Goal: Task Accomplishment & Management: Manage account settings

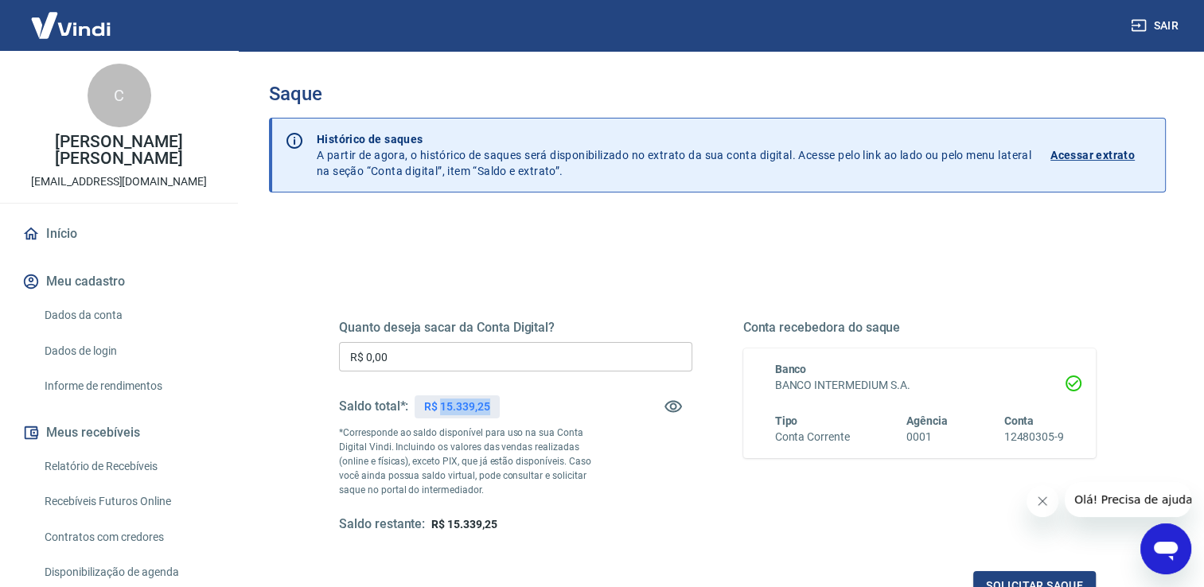
drag, startPoint x: 494, startPoint y: 408, endPoint x: 439, endPoint y: 405, distance: 55.0
click at [439, 405] on div "R$ 15.339,25" at bounding box center [456, 406] width 84 height 23
copy p "15.339,25"
click at [476, 368] on input "R$ 0,00" at bounding box center [515, 356] width 353 height 29
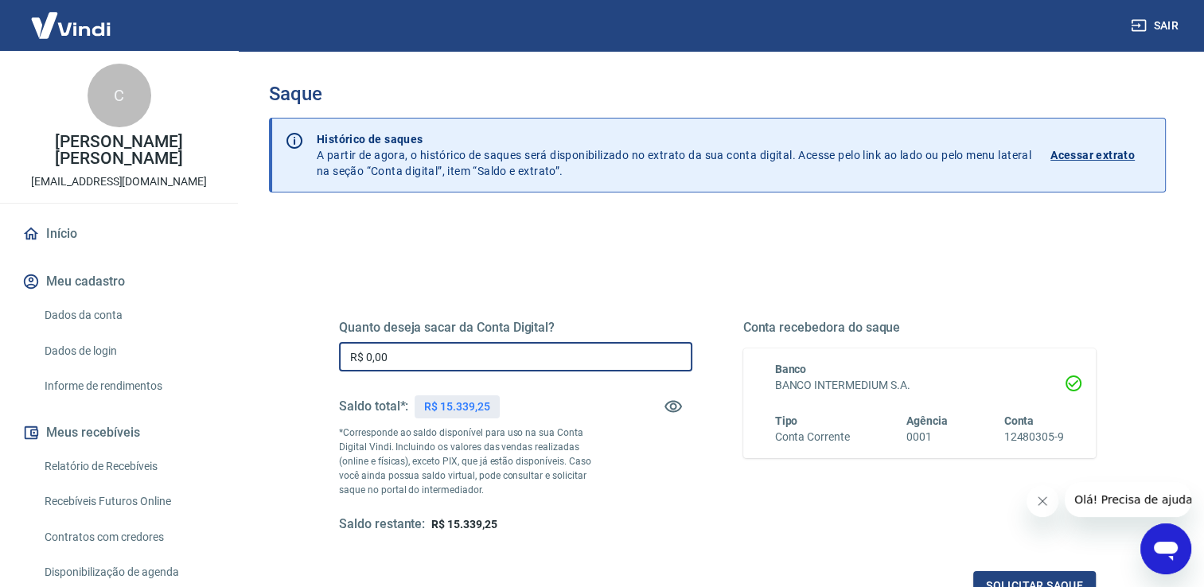
drag, startPoint x: 478, startPoint y: 364, endPoint x: 262, endPoint y: 364, distance: 216.4
click at [262, 364] on div "Saque Histórico de saques A partir de agora, o histórico de saques será disponi…" at bounding box center [717, 361] width 935 height 620
type input "R$ 15.339,25"
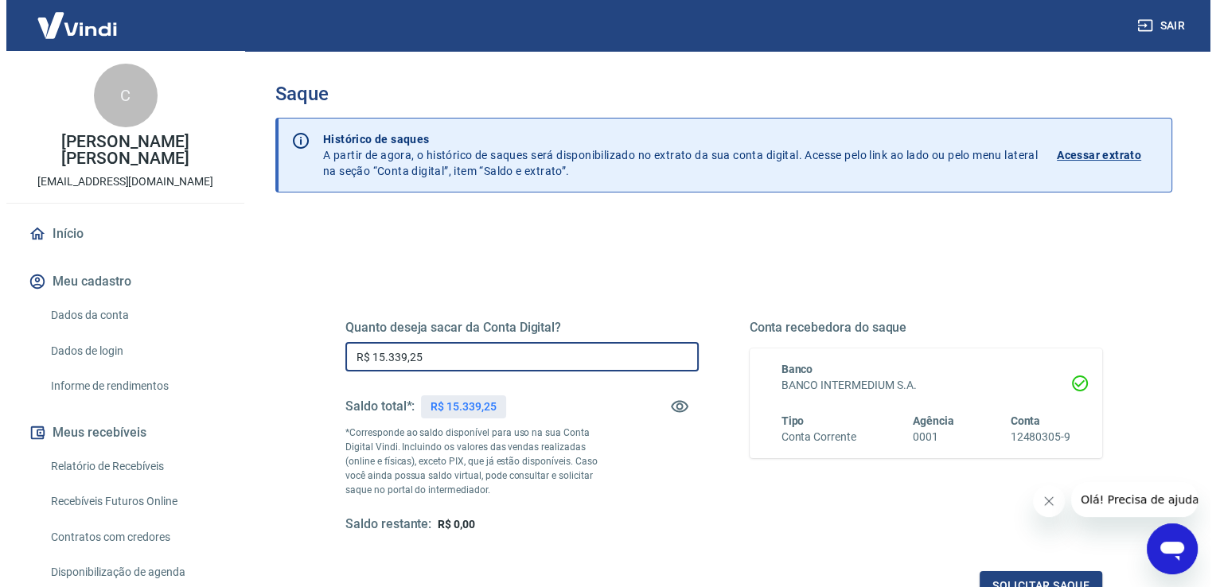
scroll to position [106, 0]
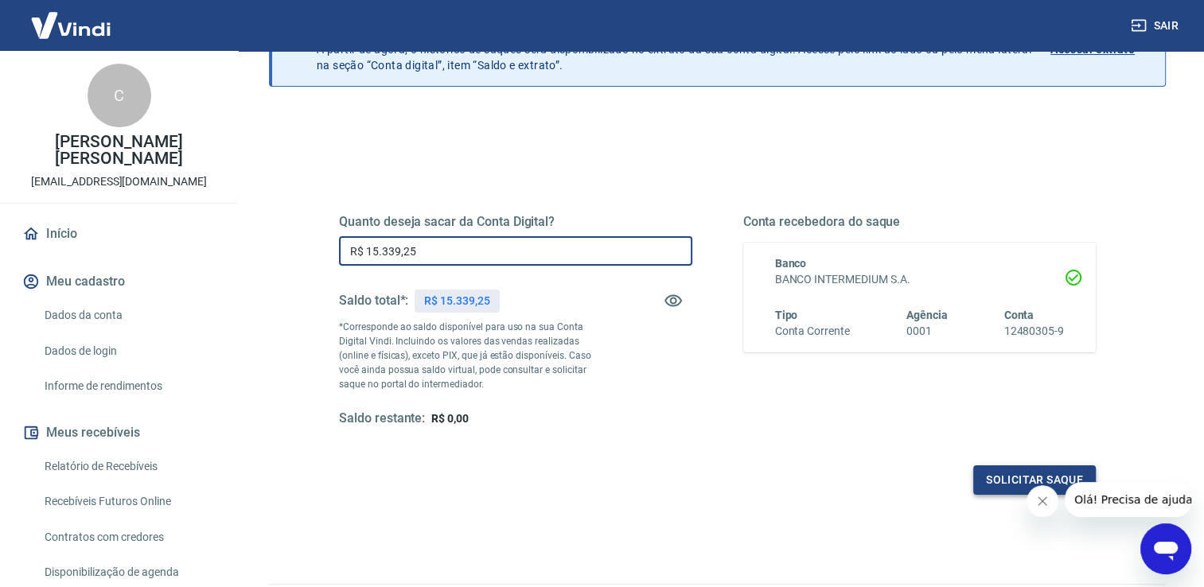
click at [996, 483] on button "Solicitar saque" at bounding box center [1034, 479] width 123 height 29
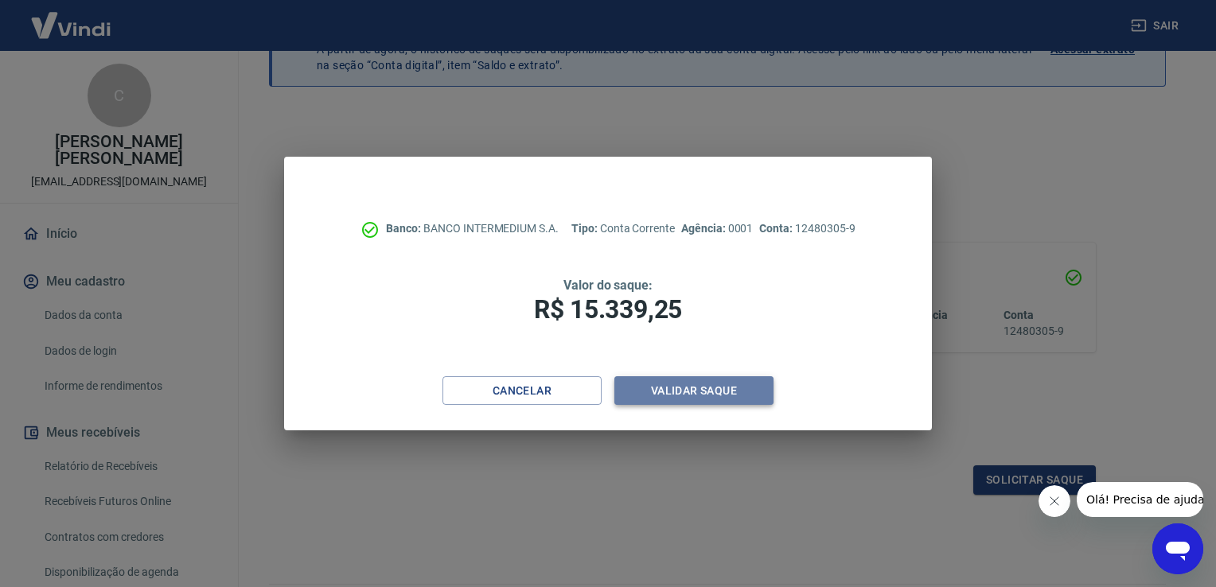
click at [738, 390] on button "Validar saque" at bounding box center [693, 390] width 159 height 29
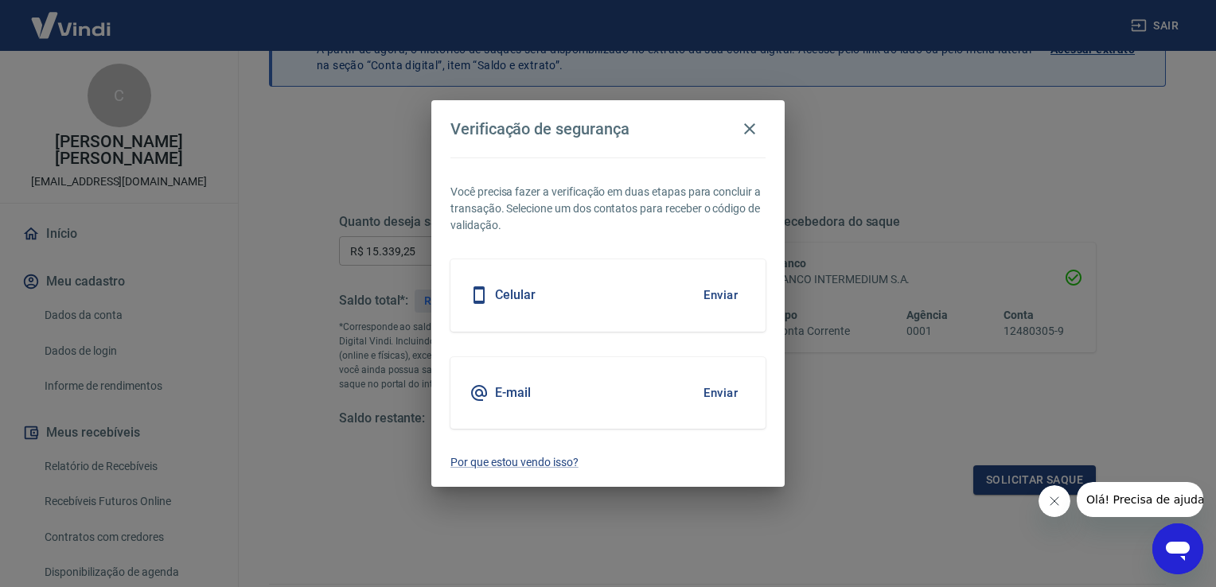
click at [714, 298] on button "Enviar" at bounding box center [721, 294] width 52 height 33
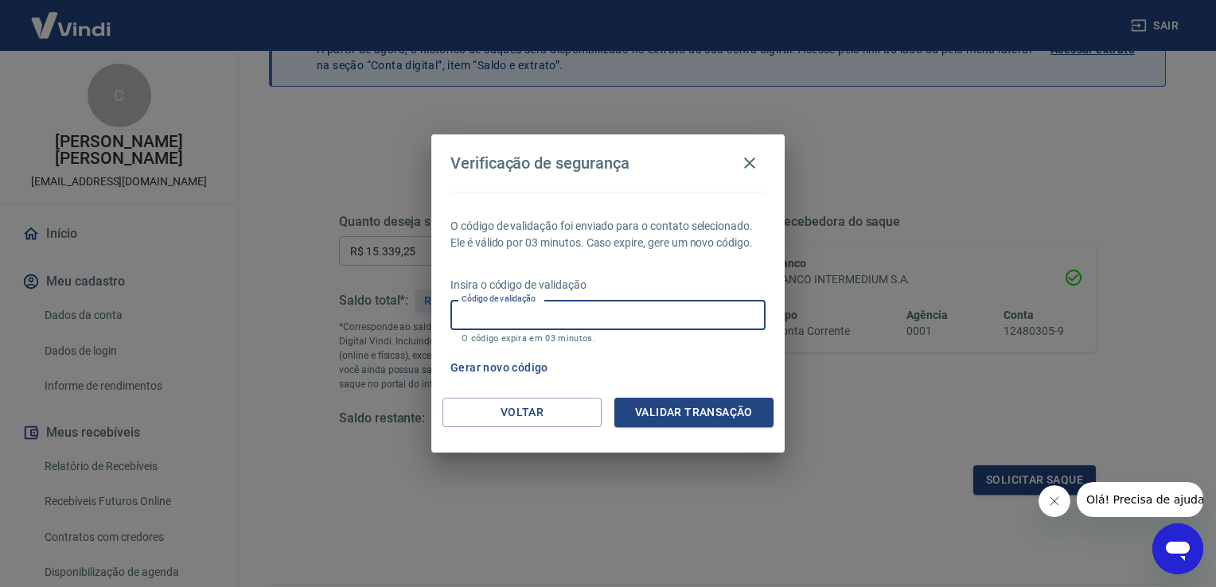
click at [531, 317] on input "Código de validação" at bounding box center [607, 314] width 315 height 29
type input "269954"
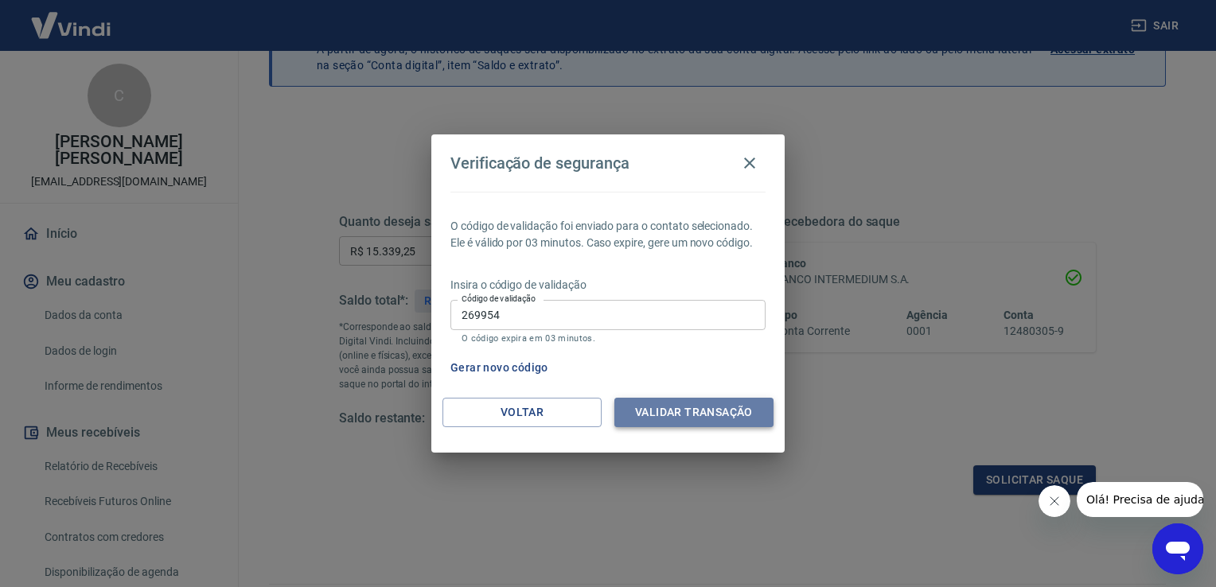
click at [691, 412] on button "Validar transação" at bounding box center [693, 412] width 159 height 29
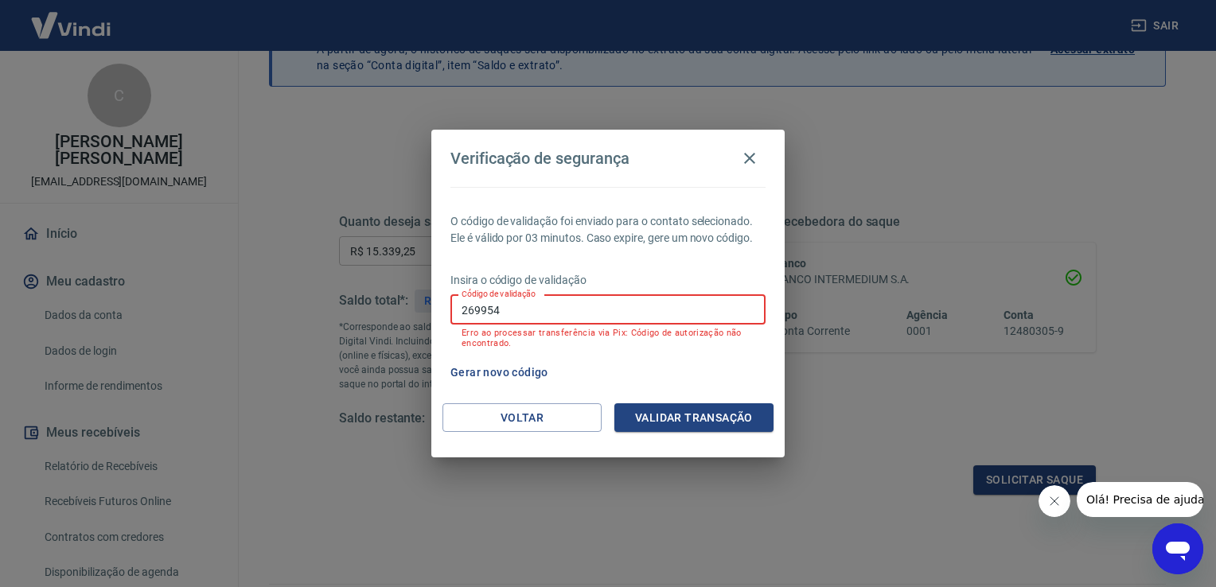
drag, startPoint x: 520, startPoint y: 312, endPoint x: 433, endPoint y: 310, distance: 86.7
click at [433, 310] on div "O código de validação foi enviado para o contato selecionado. Ele é válido por …" at bounding box center [607, 295] width 353 height 216
click at [522, 373] on button "Gerar novo código" at bounding box center [499, 372] width 111 height 29
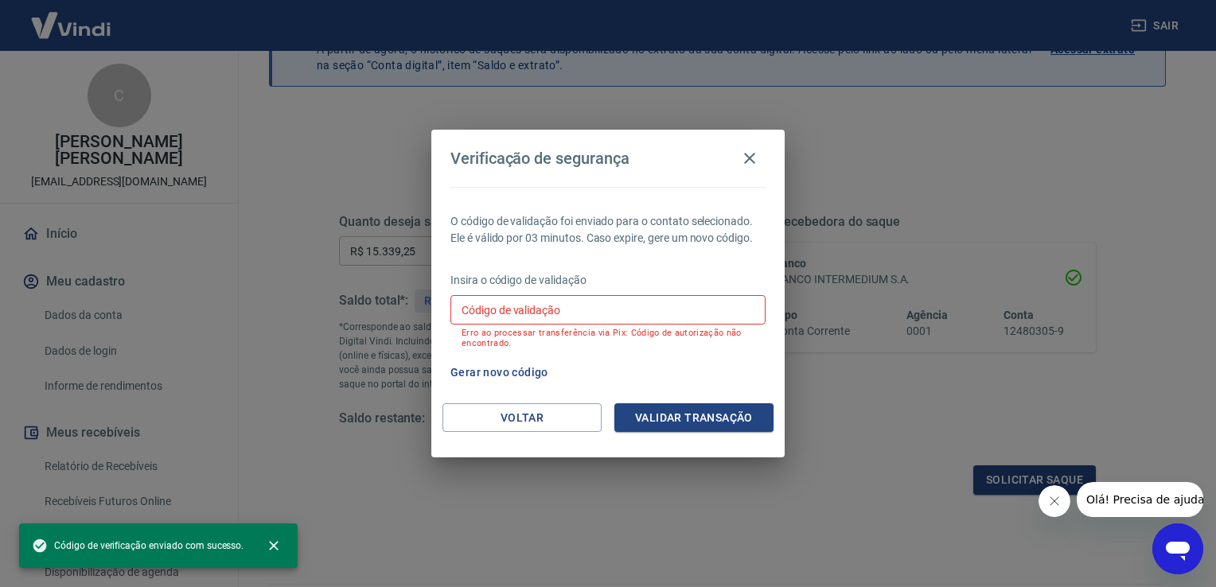
click at [646, 317] on input "Código de validação" at bounding box center [607, 309] width 315 height 29
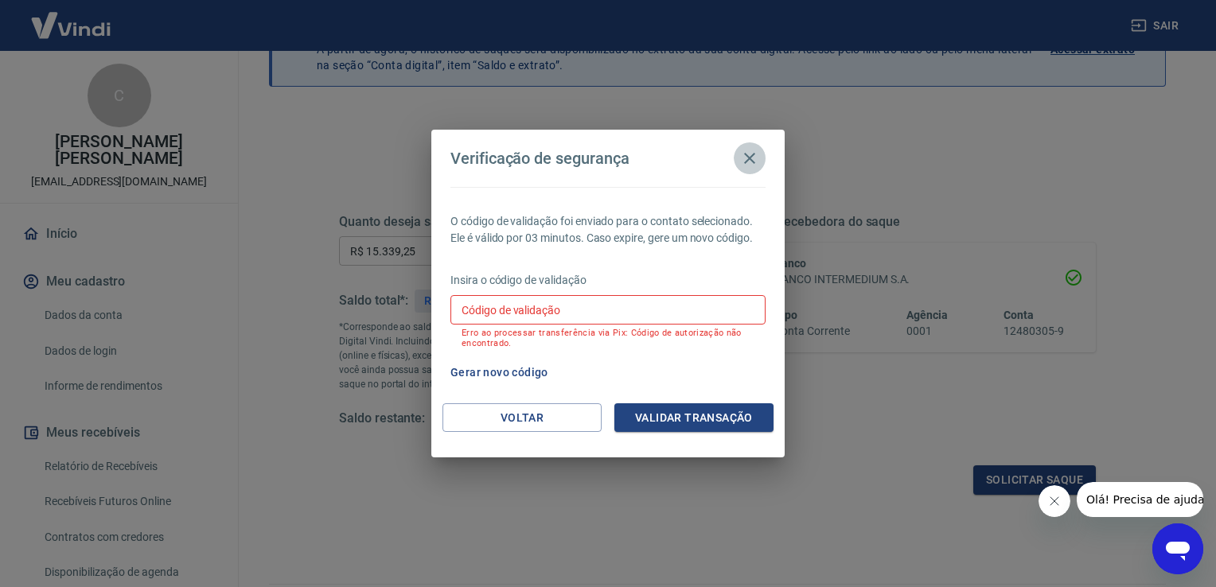
click at [742, 154] on icon "button" at bounding box center [749, 158] width 19 height 19
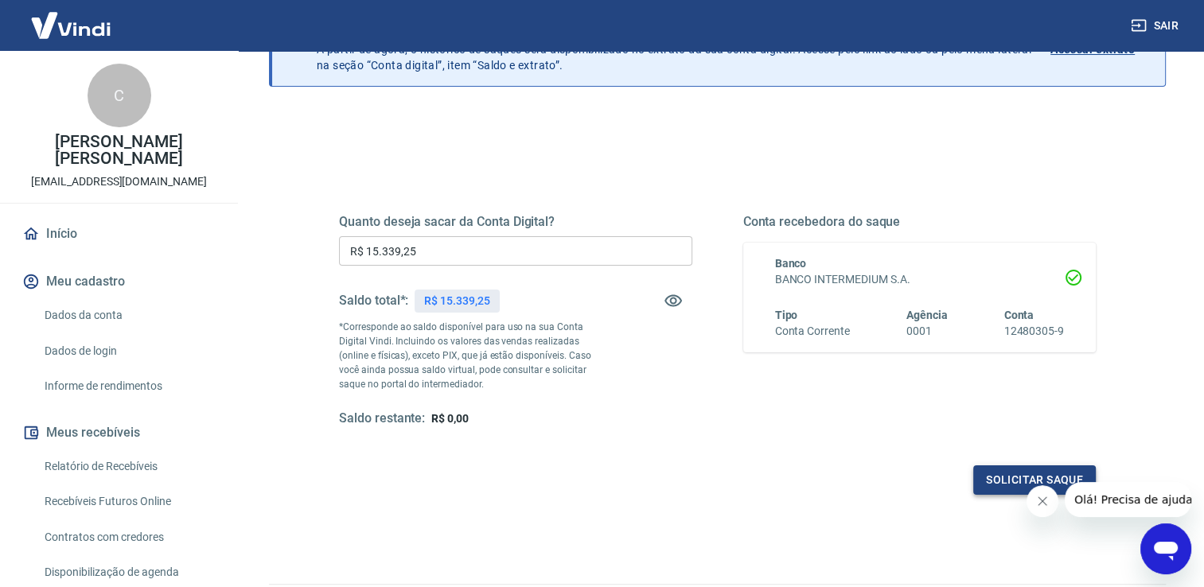
click at [982, 488] on button "Solicitar saque" at bounding box center [1034, 479] width 123 height 29
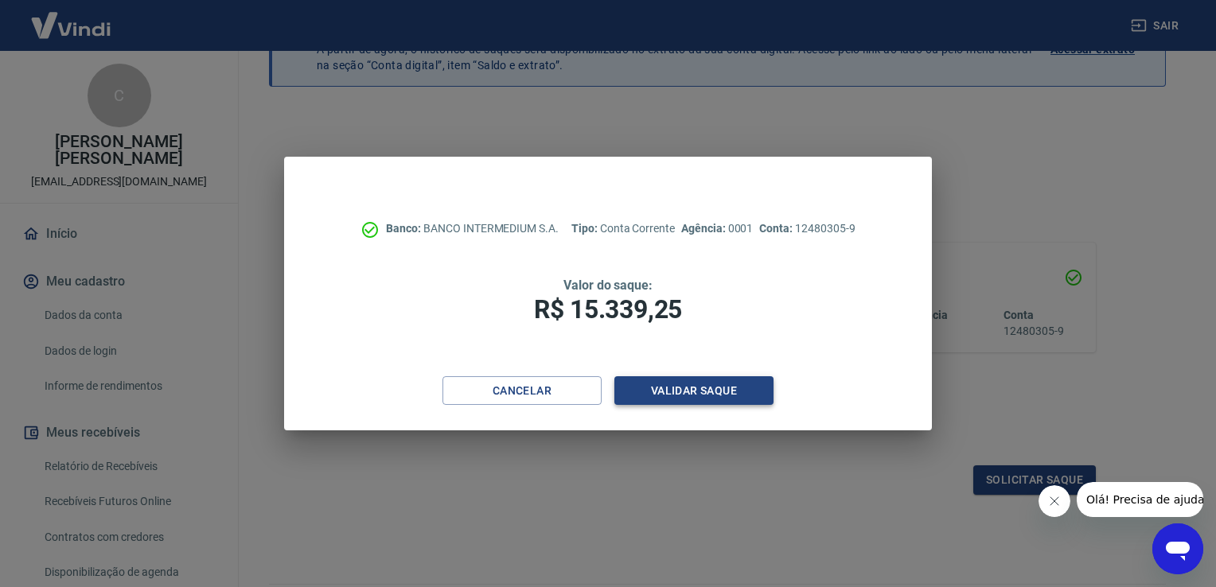
click at [741, 394] on button "Validar saque" at bounding box center [693, 390] width 159 height 29
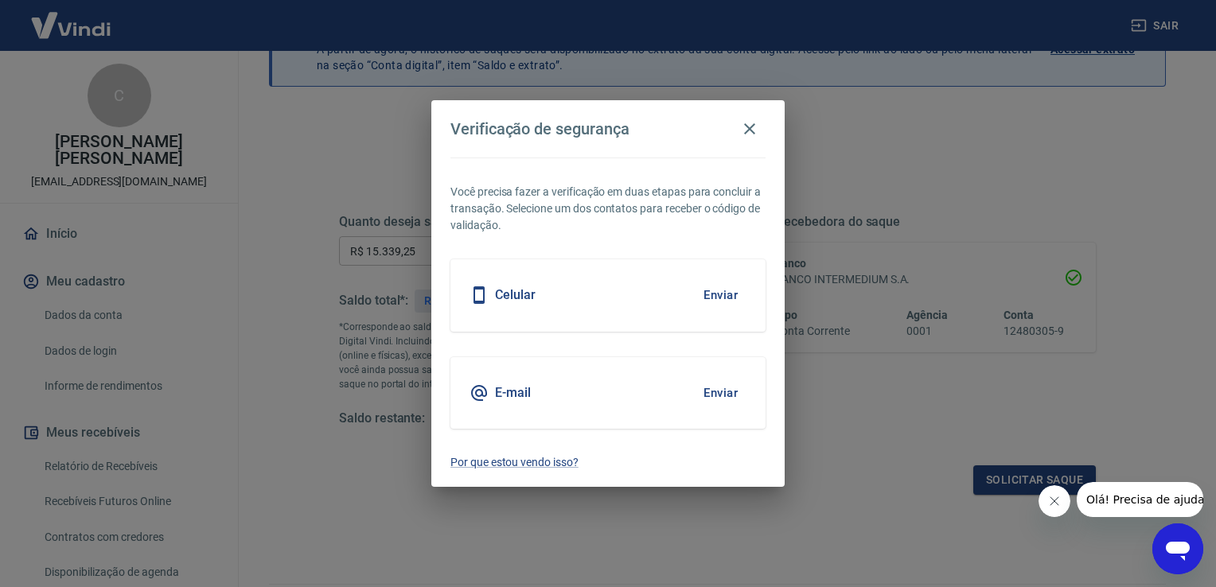
click at [729, 391] on button "Enviar" at bounding box center [721, 392] width 52 height 33
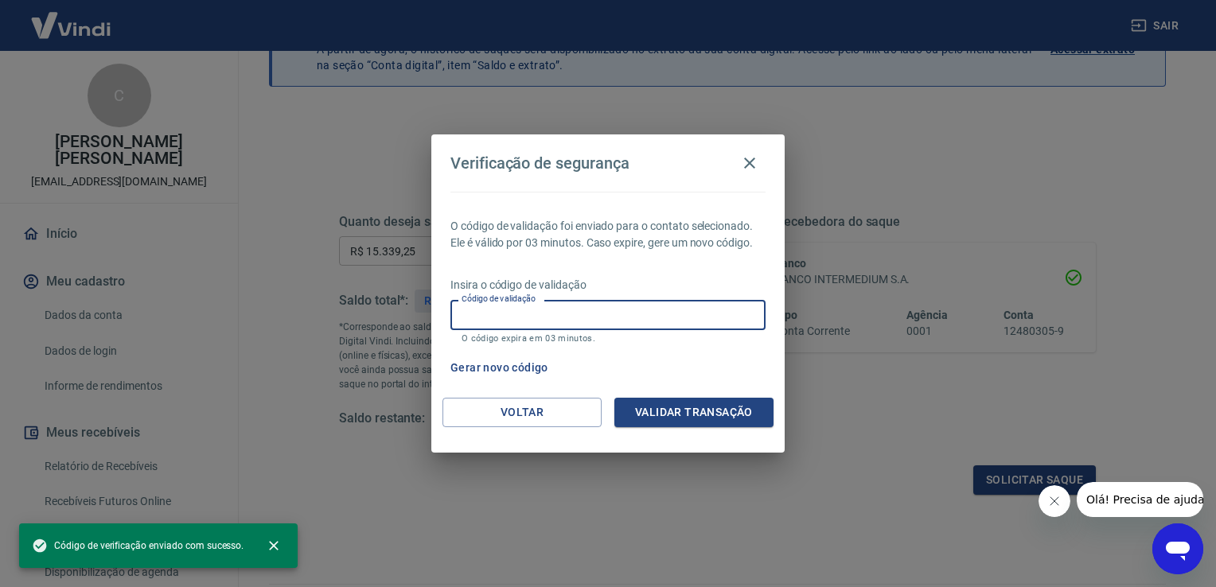
click at [557, 313] on input "Código de validação" at bounding box center [607, 314] width 315 height 29
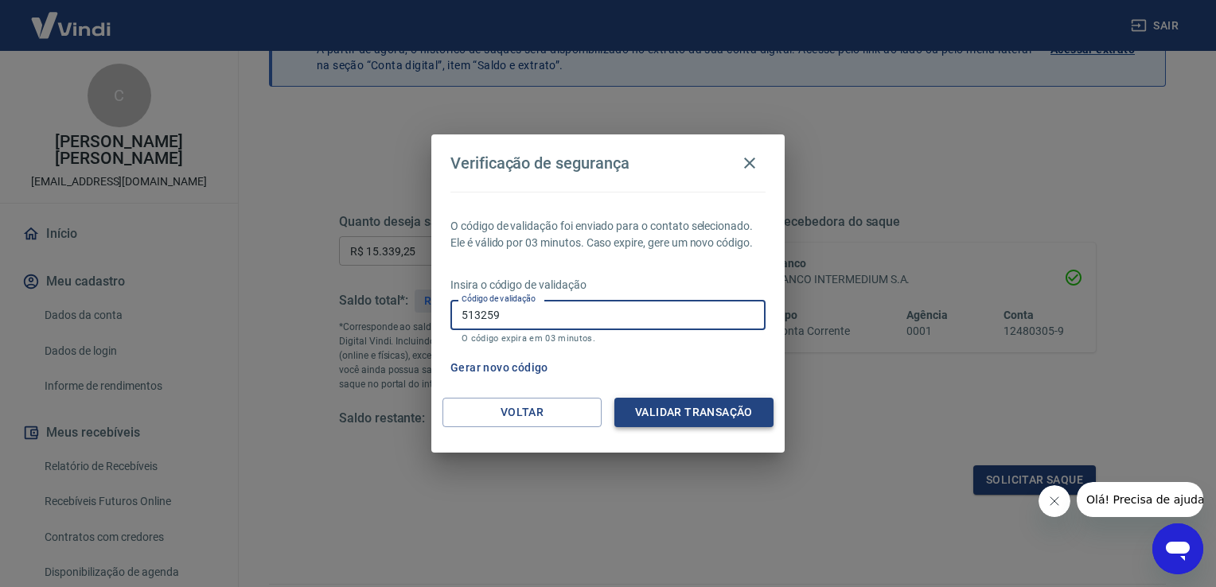
type input "513259"
click at [705, 409] on button "Validar transação" at bounding box center [693, 412] width 159 height 29
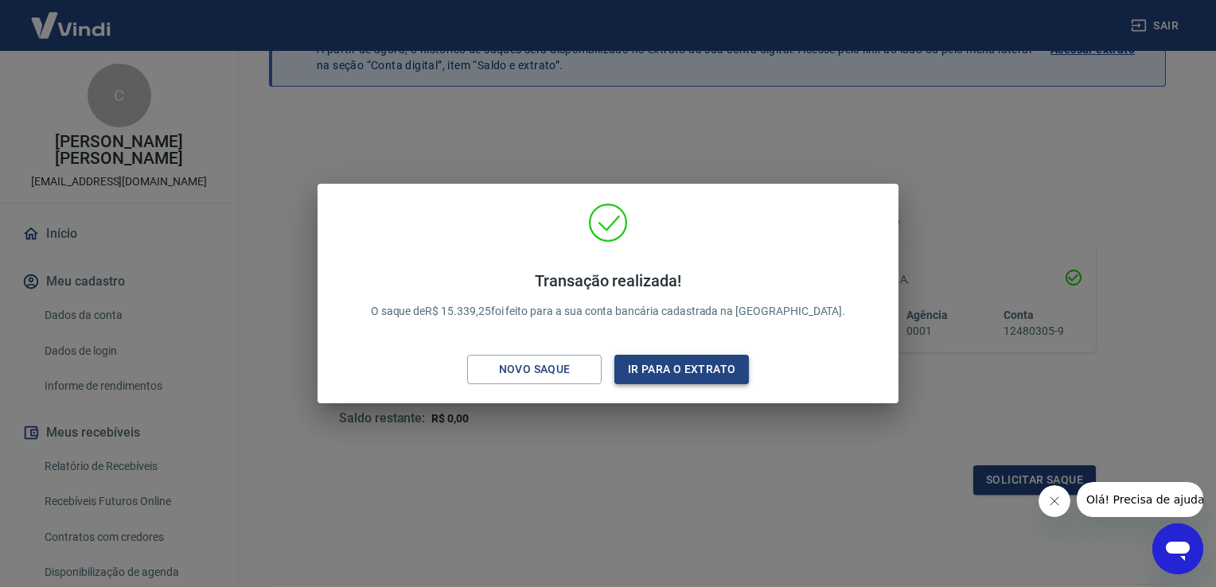
click at [656, 370] on button "Ir para o extrato" at bounding box center [681, 369] width 134 height 29
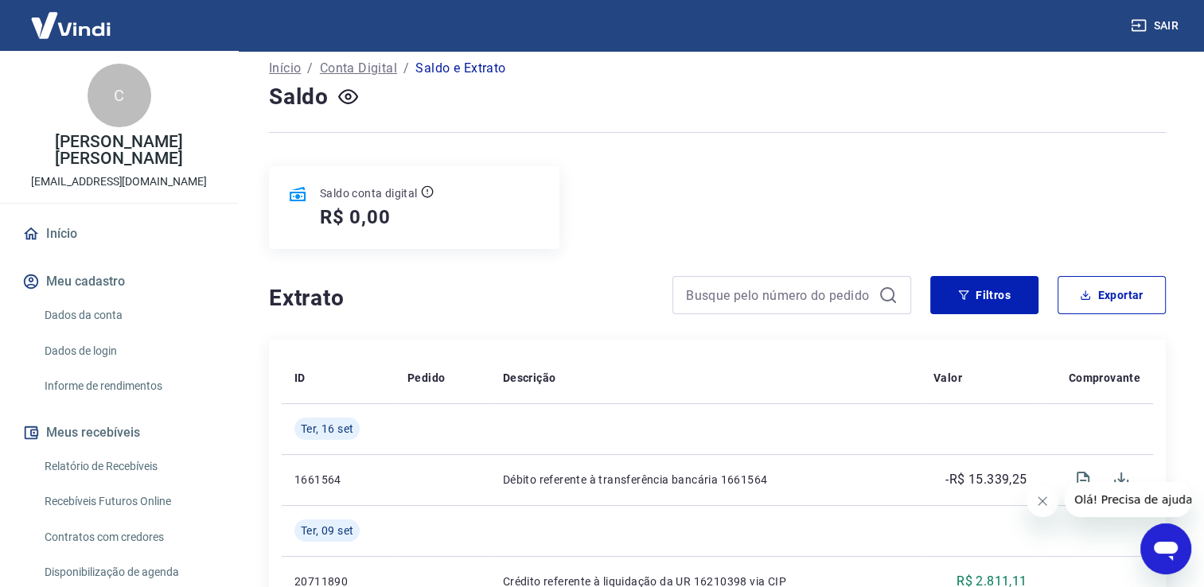
scroll to position [212, 0]
